Goal: Task Accomplishment & Management: Use online tool/utility

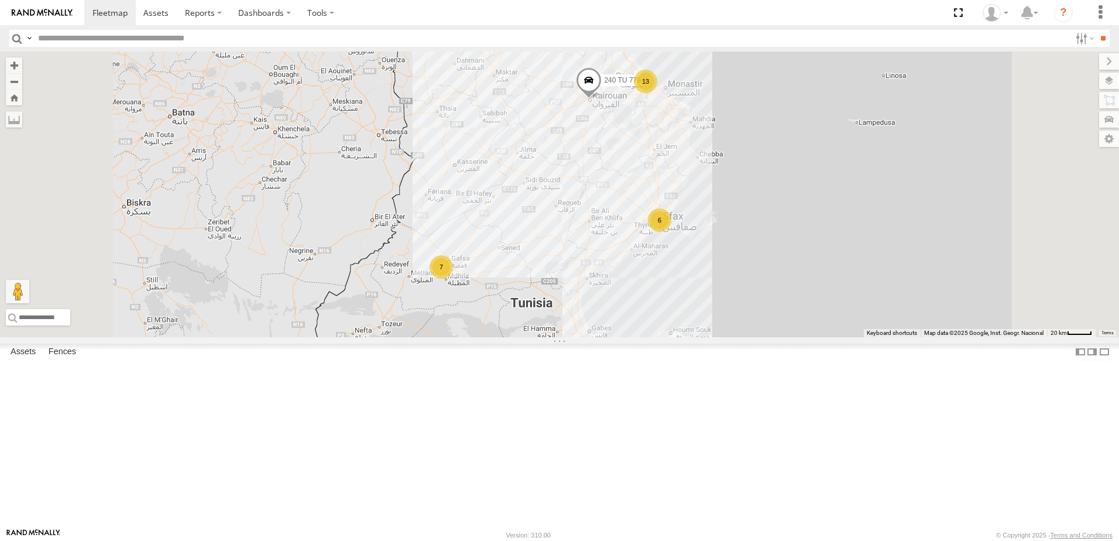
click at [0, 0] on span "Souse Branch" at bounding box center [0, 0] width 0 height 0
click at [1107, 40] on input "**" at bounding box center [1102, 38] width 13 height 17
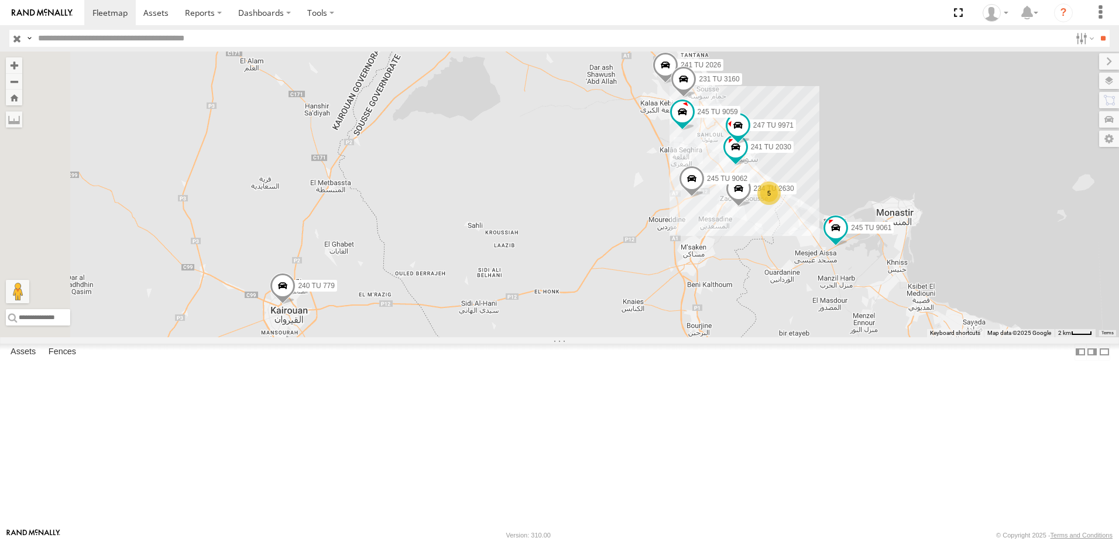
click at [295, 304] on span at bounding box center [283, 289] width 26 height 32
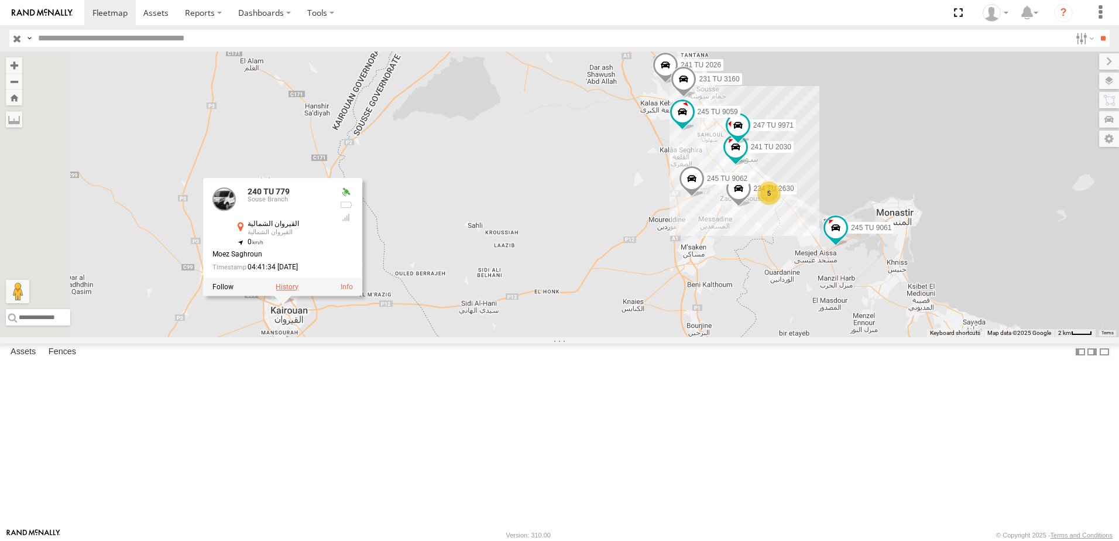
click at [298, 291] on label at bounding box center [287, 287] width 23 height 8
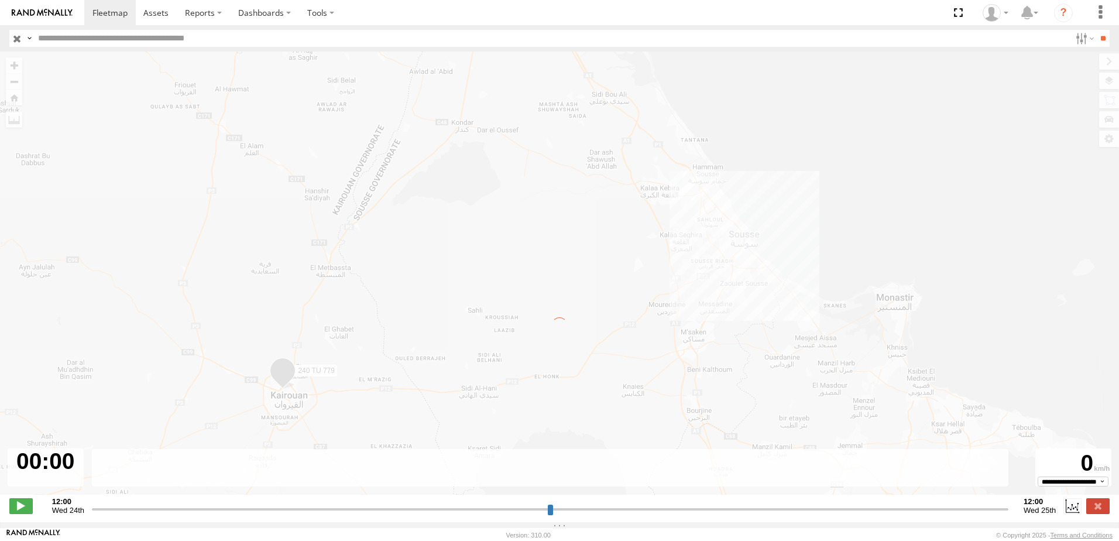
type input "**********"
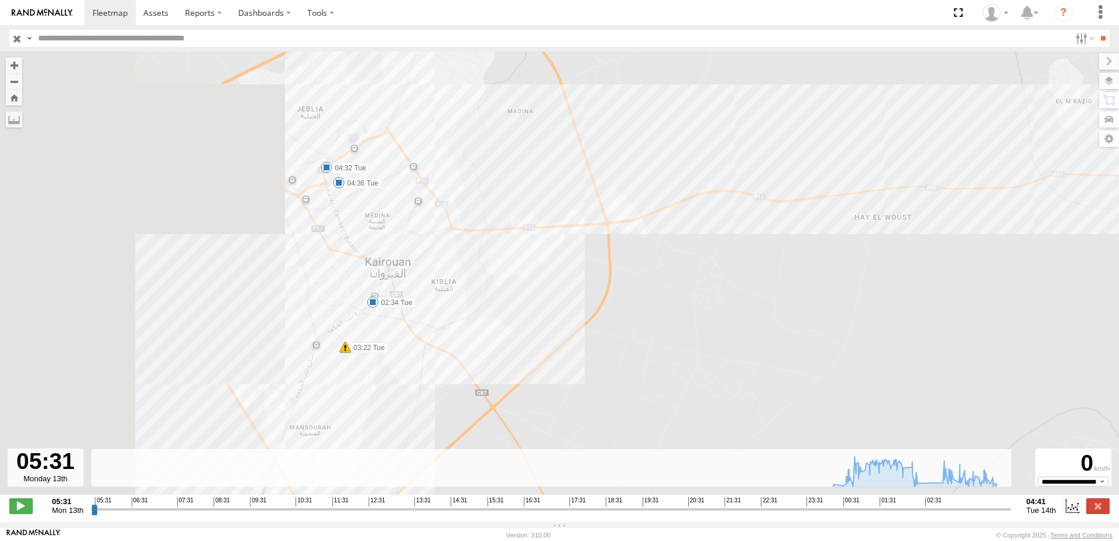
drag, startPoint x: 404, startPoint y: 328, endPoint x: 708, endPoint y: 301, distance: 304.9
click at [708, 301] on div "240 TU 779 00:22 Tue 00:25 Tue 01:08 Tue 01:13 Tue 02:34 Tue 03:22 Tue 04:32 Tu…" at bounding box center [559, 278] width 1119 height 455
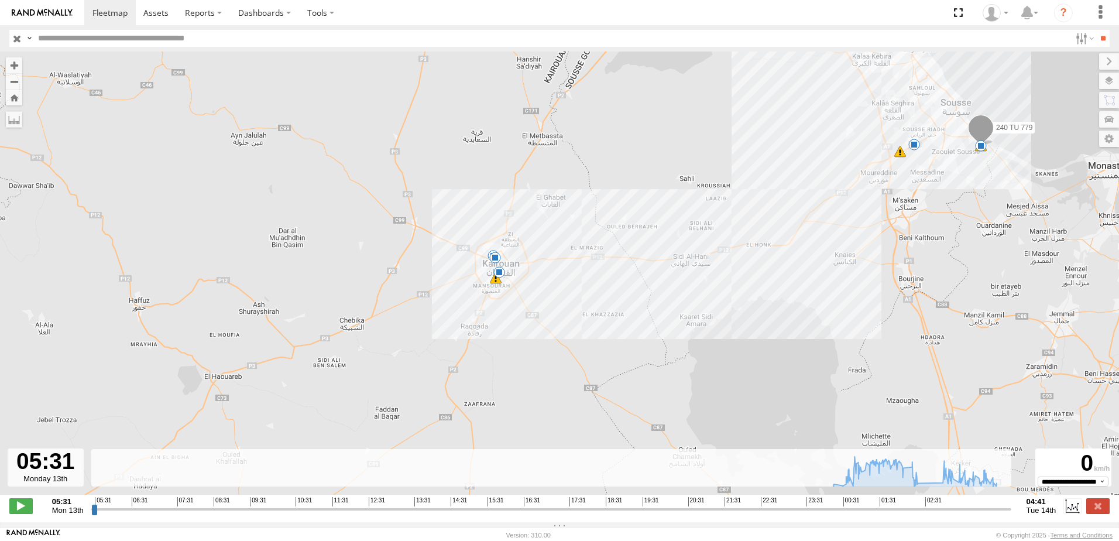
click at [97, 44] on input "text" at bounding box center [551, 38] width 1037 height 17
type input "***"
click at [1096, 30] on input "**" at bounding box center [1102, 38] width 13 height 17
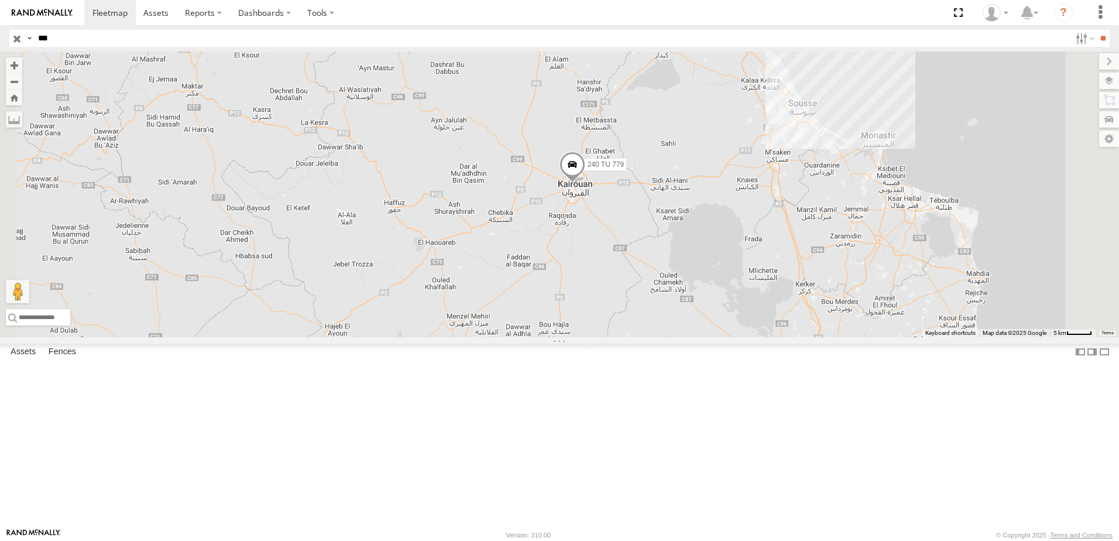
click at [16, 37] on input "button" at bounding box center [16, 38] width 15 height 17
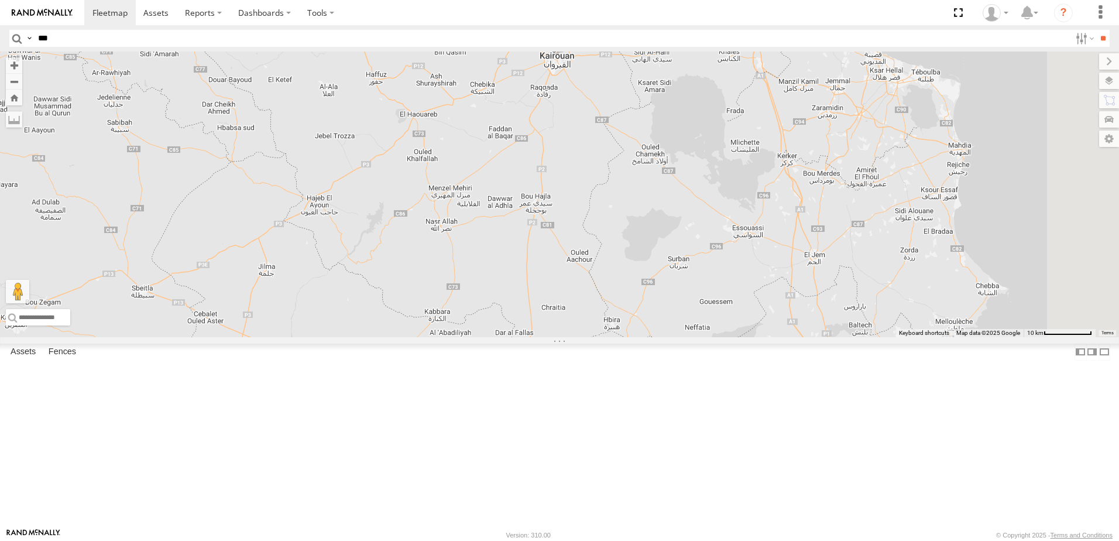
drag, startPoint x: 743, startPoint y: 153, endPoint x: 733, endPoint y: 373, distance: 220.8
click at [724, 337] on div "245 TU 4330 245 TU 9057 245 TU 9061 245 TU 9062 245 TU 9066 240 TU 779 245 TU 9…" at bounding box center [559, 194] width 1119 height 286
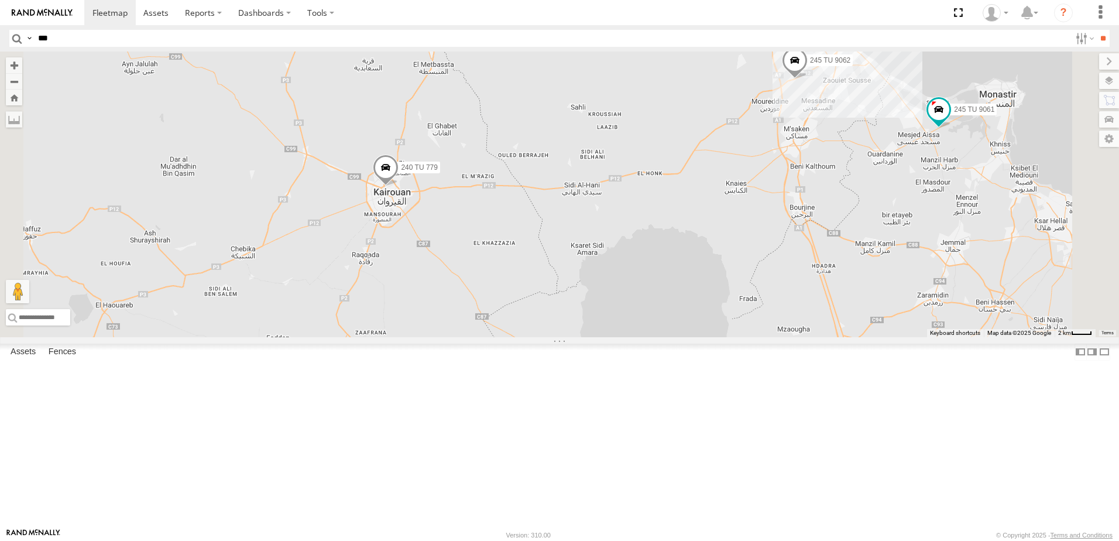
drag, startPoint x: 804, startPoint y: 341, endPoint x: 796, endPoint y: 401, distance: 60.2
click at [796, 337] on div "245 TU 4330 245 TU 9057 245 TU 9061 245 TU 9062 245 TU 9066 240 TU 779 245 TU 9…" at bounding box center [559, 194] width 1119 height 286
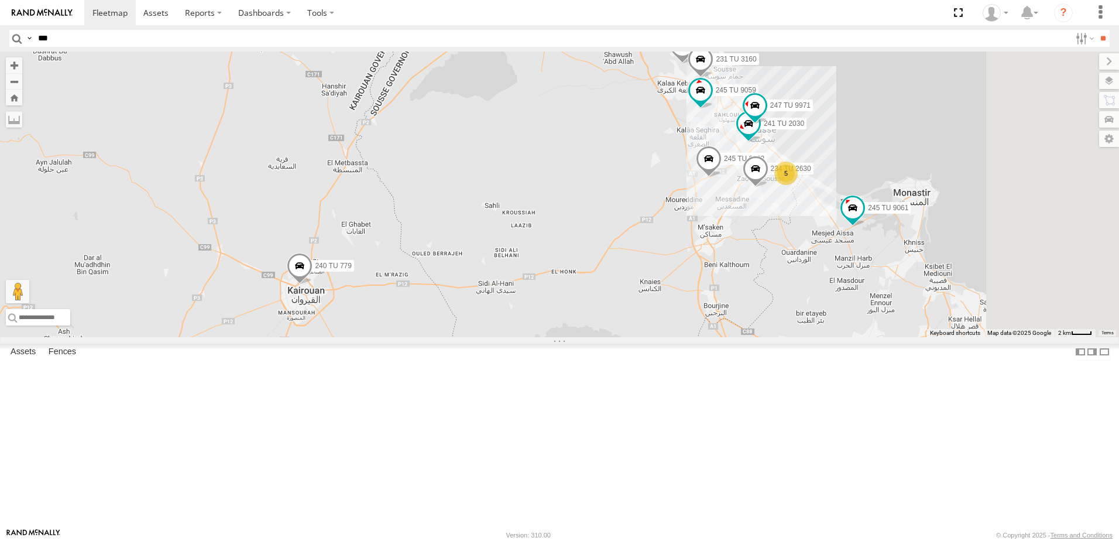
drag, startPoint x: 840, startPoint y: 324, endPoint x: 750, endPoint y: 390, distance: 111.6
click at [750, 337] on div "245 TU 4330 245 TU 9057 245 TU 9061 245 TU 9062 245 TU 9066 240 TU 779 245 TU 9…" at bounding box center [559, 194] width 1119 height 286
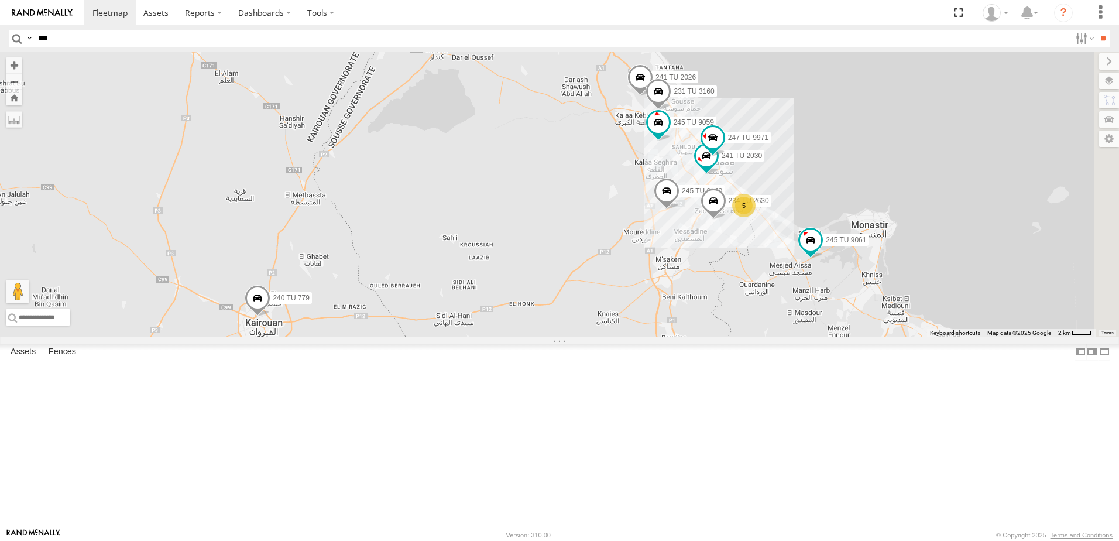
drag, startPoint x: 805, startPoint y: 310, endPoint x: 779, endPoint y: 310, distance: 26.3
click at [773, 312] on div "245 TU 4330 245 TU 9057 245 TU 9061 245 TU 9062 245 TU 9066 240 TU 779 245 TU 9…" at bounding box center [559, 194] width 1119 height 286
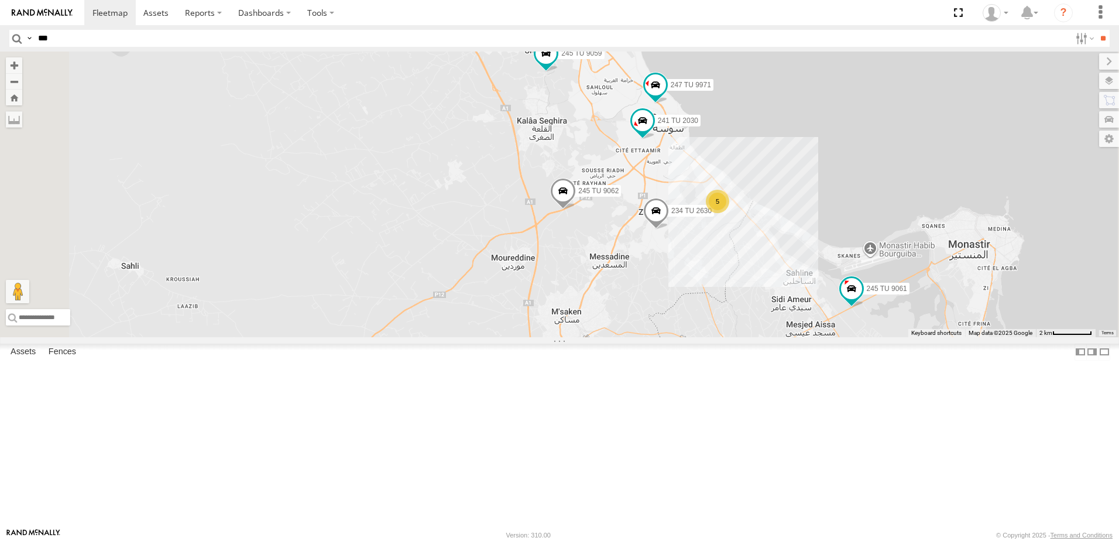
drag, startPoint x: 719, startPoint y: 361, endPoint x: 721, endPoint y: 379, distance: 17.6
click at [721, 337] on div "245 TU 4330 245 TU 9057 245 TU 9061 245 TU 9062 245 TU 9066 240 TU 779 245 TU 9…" at bounding box center [559, 194] width 1119 height 286
